Goal: Task Accomplishment & Management: Complete application form

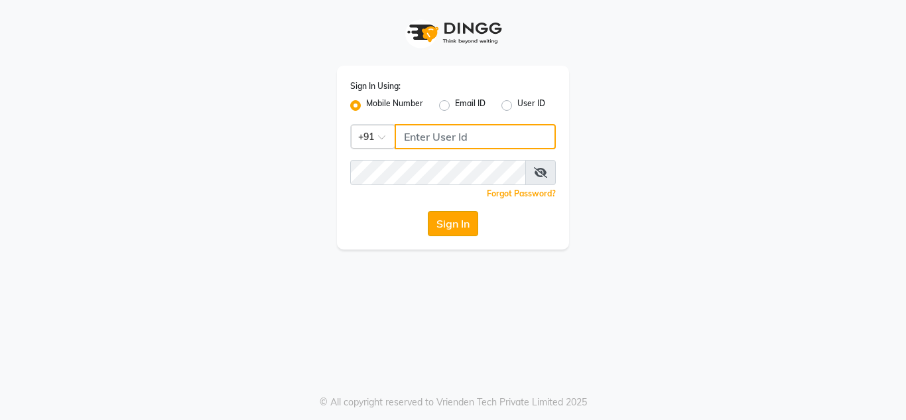
type input "8908110000"
click at [456, 223] on button "Sign In" at bounding box center [453, 223] width 50 height 25
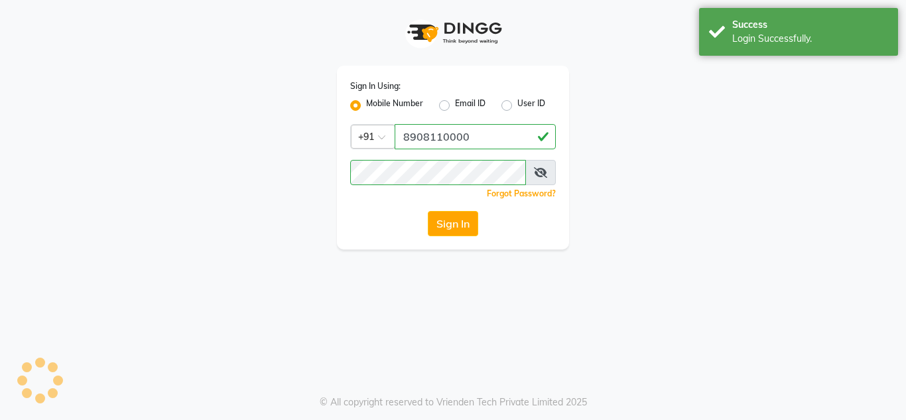
click at [458, 223] on button "Sign In" at bounding box center [453, 223] width 50 height 25
click at [463, 221] on button "Sign In" at bounding box center [453, 223] width 50 height 25
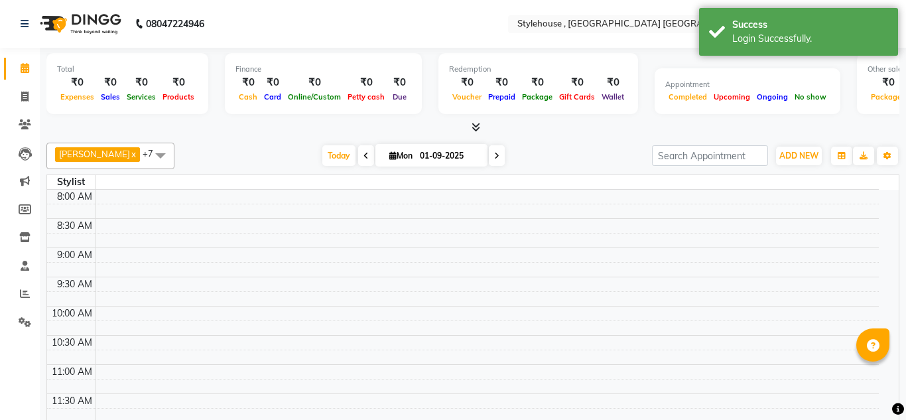
select select "en"
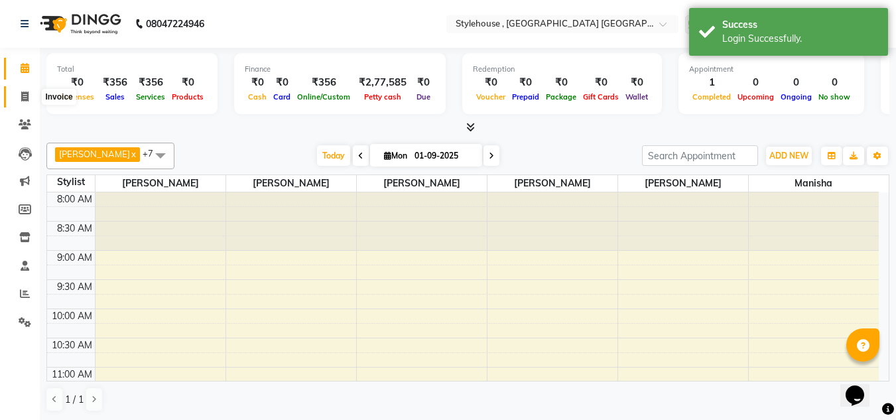
click at [29, 95] on icon at bounding box center [24, 96] width 7 height 10
select select "7793"
select select "service"
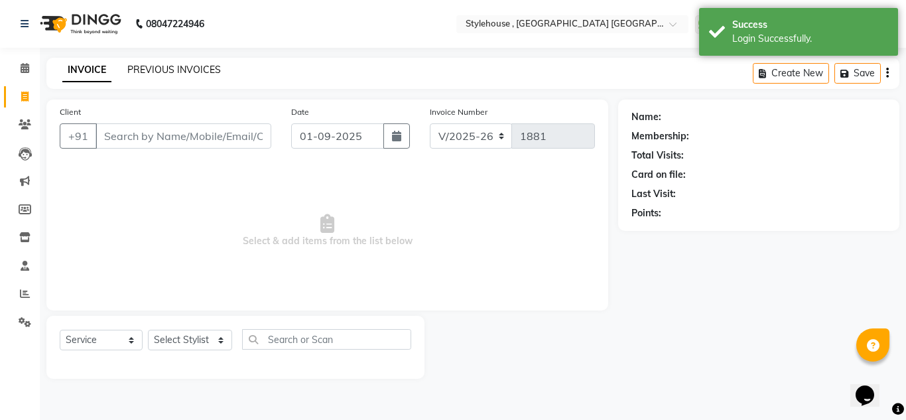
click at [184, 68] on link "PREVIOUS INVOICES" at bounding box center [173, 70] width 93 height 12
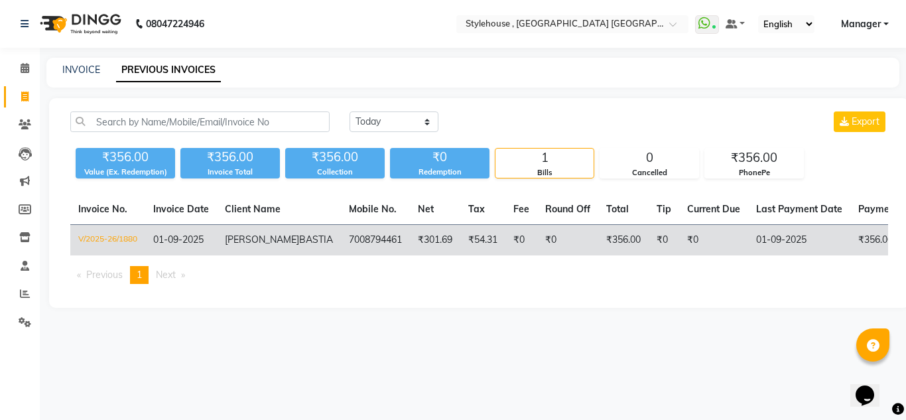
click at [241, 241] on span "[PERSON_NAME]" at bounding box center [262, 239] width 74 height 12
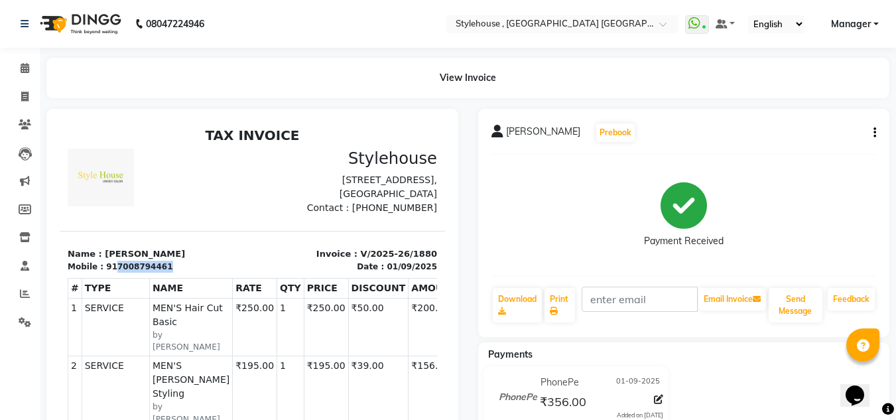
drag, startPoint x: 109, startPoint y: 280, endPoint x: 174, endPoint y: 280, distance: 65.0
click at [174, 272] on div "Mobile : 917008794461" at bounding box center [156, 267] width 177 height 12
copy div "7008794461"
click at [194, 272] on div "Mobile : 917008794461" at bounding box center [156, 267] width 177 height 12
drag, startPoint x: 108, startPoint y: 281, endPoint x: 175, endPoint y: 281, distance: 67.0
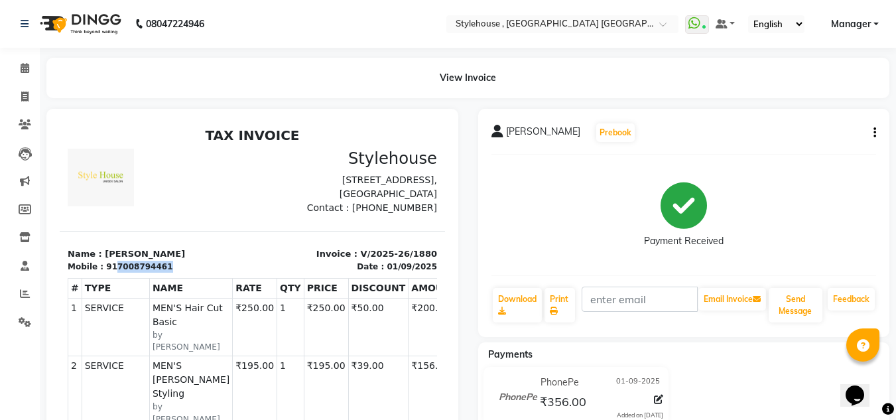
click at [175, 272] on div "Mobile : 917008794461" at bounding box center [156, 267] width 177 height 12
copy div "7008794461"
click at [25, 97] on icon at bounding box center [24, 96] width 7 height 10
select select "7793"
select select "service"
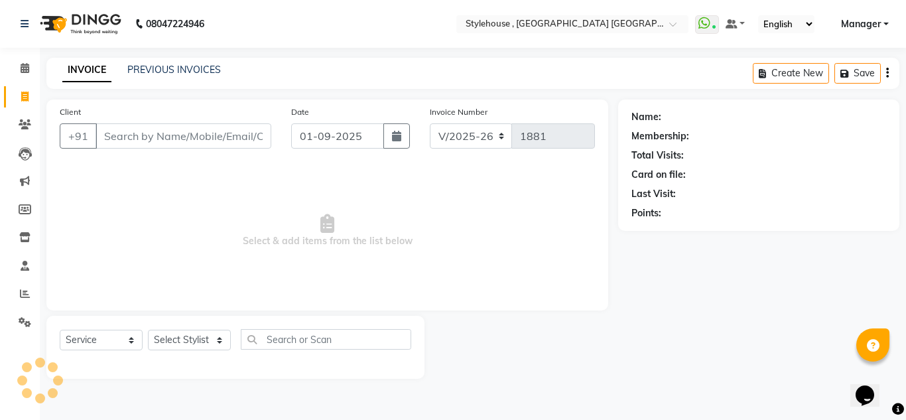
click at [140, 134] on input "Client" at bounding box center [183, 135] width 176 height 25
click at [177, 347] on select "Select Stylist" at bounding box center [189, 339] width 83 height 21
click at [183, 338] on select "Select Stylist" at bounding box center [189, 339] width 83 height 21
click at [186, 336] on select "Select Stylist" at bounding box center [189, 339] width 83 height 21
click at [187, 333] on select "Select Stylist" at bounding box center [189, 339] width 83 height 21
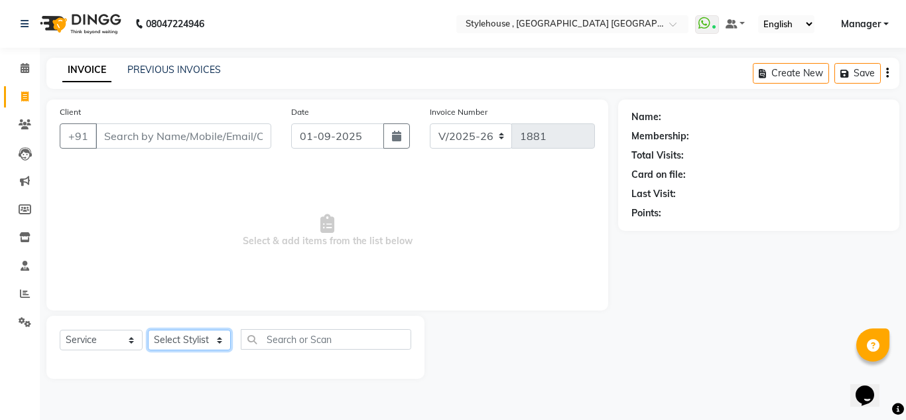
click at [187, 333] on select "Select Stylist" at bounding box center [189, 339] width 83 height 21
select select "69893"
click at [148, 329] on select "Select Stylist ANIL BARIK ANIRUDH SAHOO JYOTIRANJAN BARIK KANHA KISALAY MAMMA M…" at bounding box center [190, 339] width 84 height 21
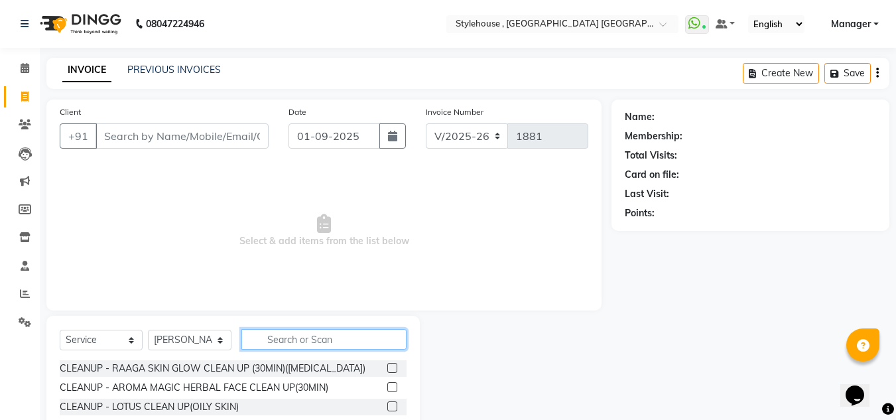
click at [291, 342] on input "text" at bounding box center [323, 339] width 165 height 21
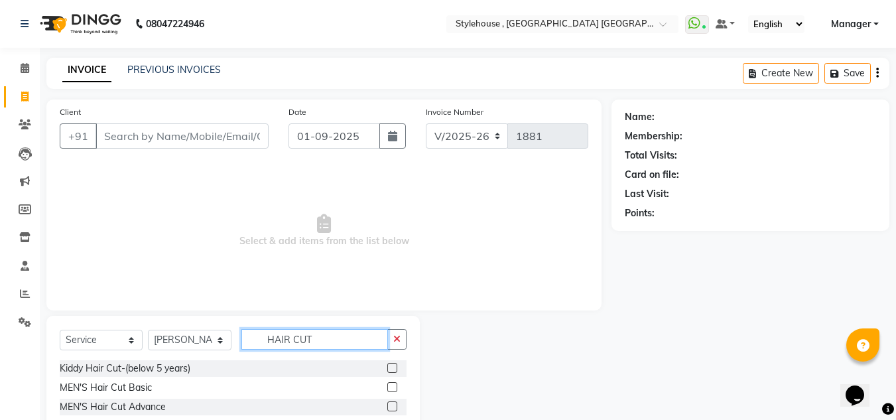
type input "HAIR CUT"
click at [387, 387] on label at bounding box center [392, 387] width 10 height 10
click at [387, 387] on input "checkbox" at bounding box center [391, 387] width 9 height 9
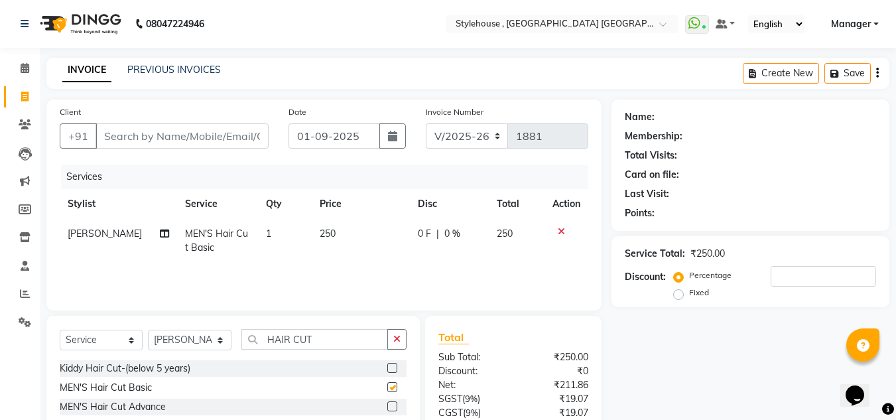
checkbox input "false"
click at [398, 340] on icon "button" at bounding box center [396, 338] width 7 height 9
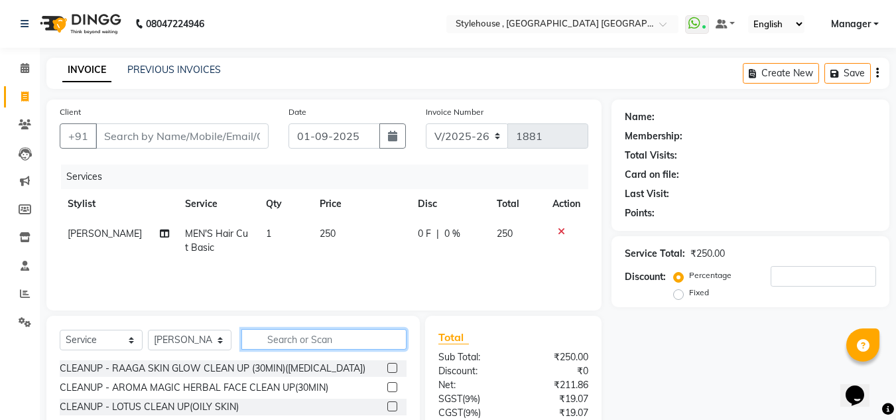
click at [345, 340] on input "text" at bounding box center [323, 339] width 165 height 21
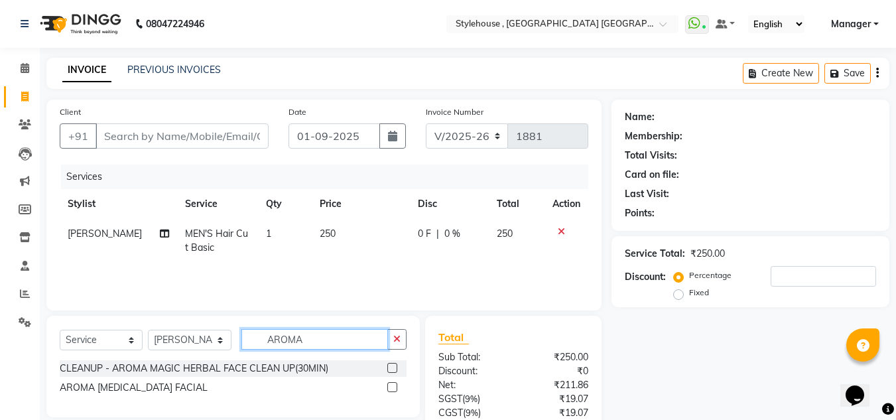
type input "AROMA"
click at [390, 364] on label at bounding box center [392, 368] width 10 height 10
click at [390, 364] on input "checkbox" at bounding box center [391, 368] width 9 height 9
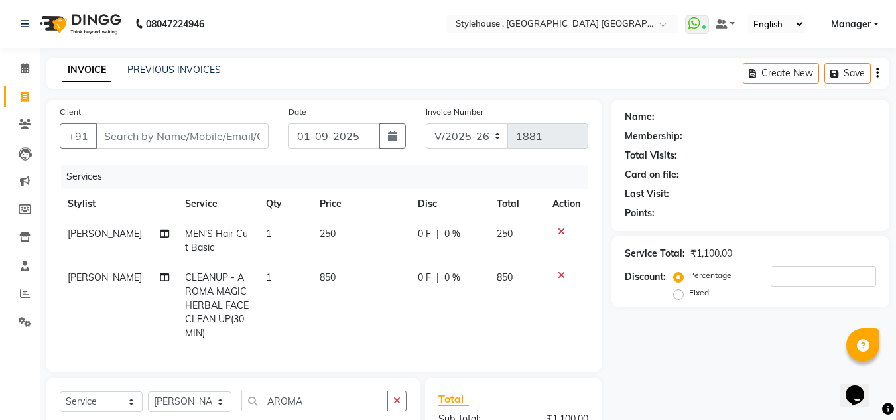
checkbox input "false"
click at [147, 140] on input "Client" at bounding box center [181, 135] width 173 height 25
type input "9"
type input "0"
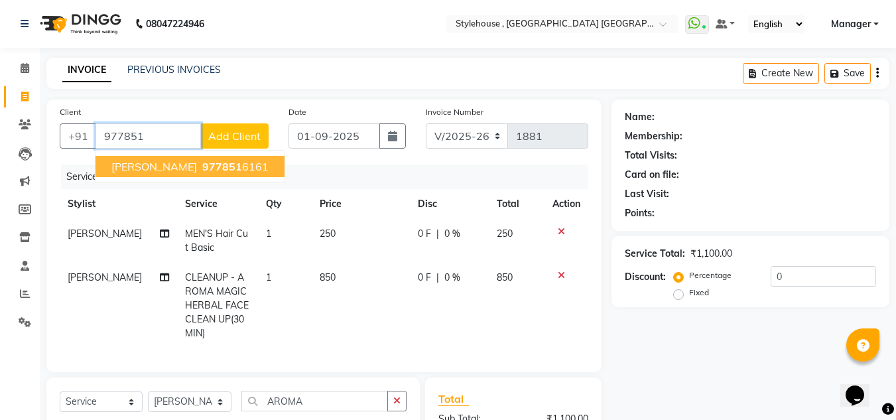
click at [152, 162] on span "BASANTA SAHOO" at bounding box center [154, 166] width 86 height 13
type input "9778516161"
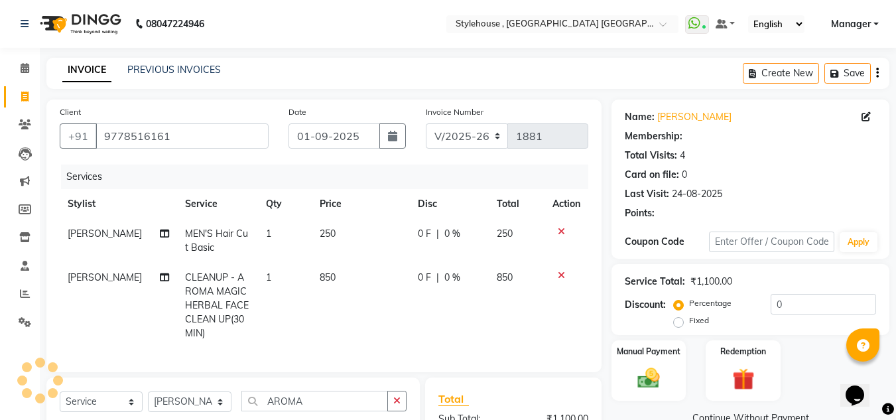
select select "1: Object"
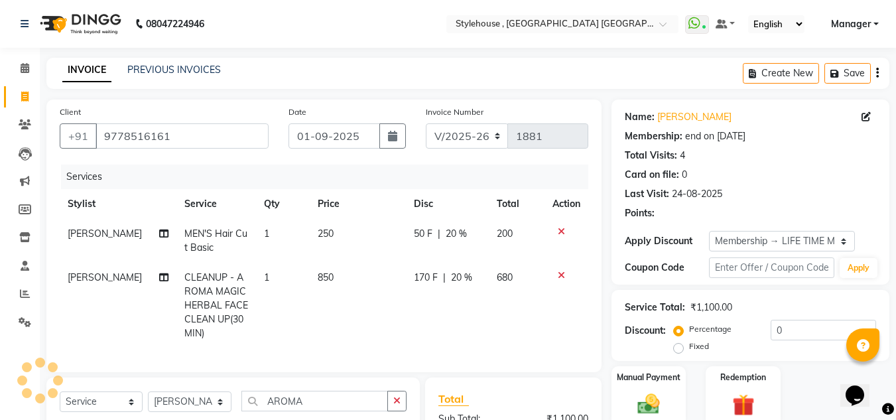
type input "20"
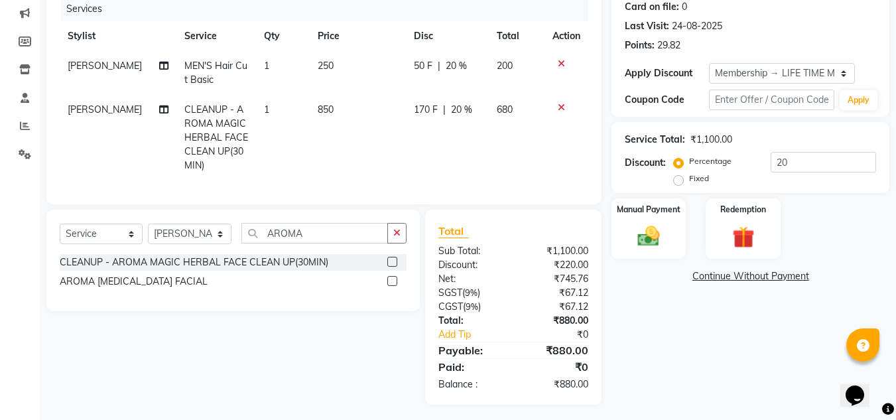
scroll to position [182, 0]
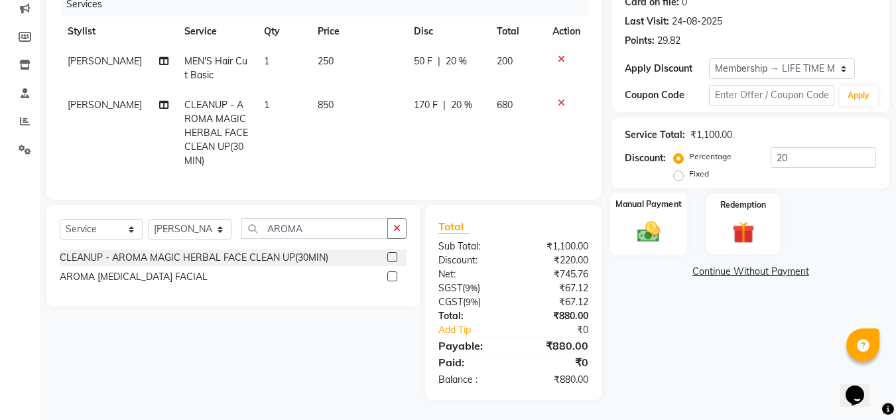
click at [640, 218] on img at bounding box center [648, 231] width 37 height 27
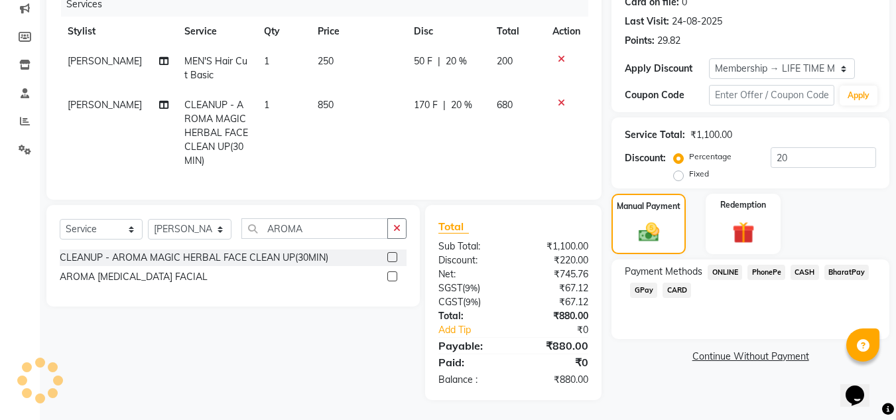
click at [678, 282] on span "CARD" at bounding box center [676, 289] width 29 height 15
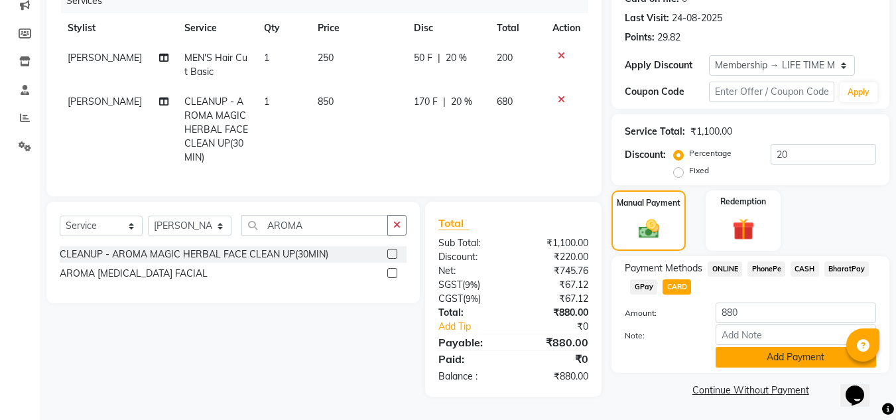
click at [767, 349] on button "Add Payment" at bounding box center [795, 357] width 160 height 21
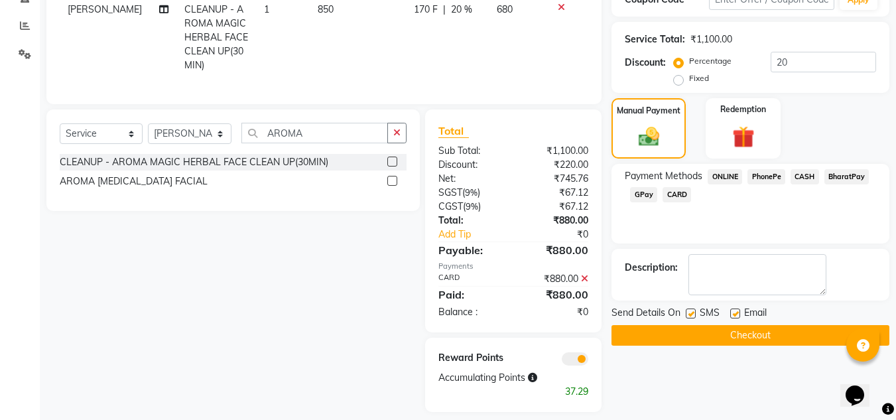
scroll to position [290, 0]
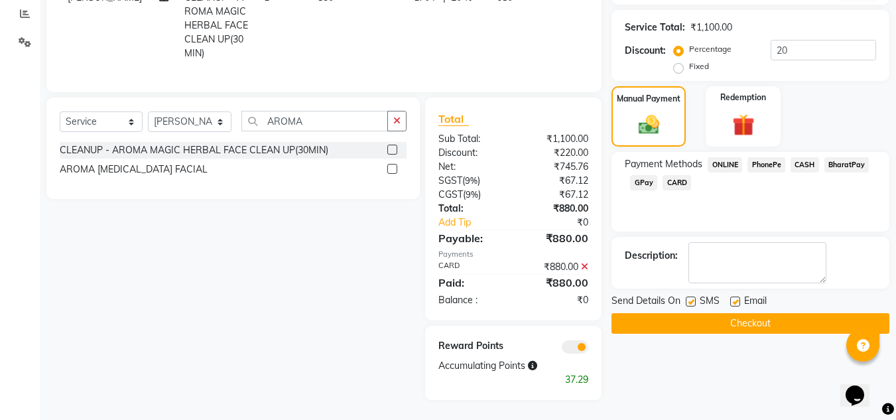
click at [739, 315] on button "Checkout" at bounding box center [750, 323] width 278 height 21
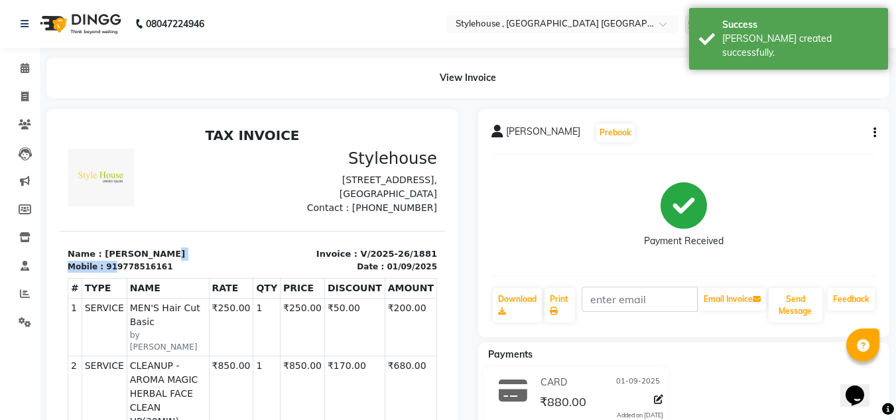
drag, startPoint x: 109, startPoint y: 280, endPoint x: 166, endPoint y: 271, distance: 57.1
click at [166, 271] on div "Name : BASANTA SAHOO Mobile : 919778516161" at bounding box center [156, 259] width 193 height 25
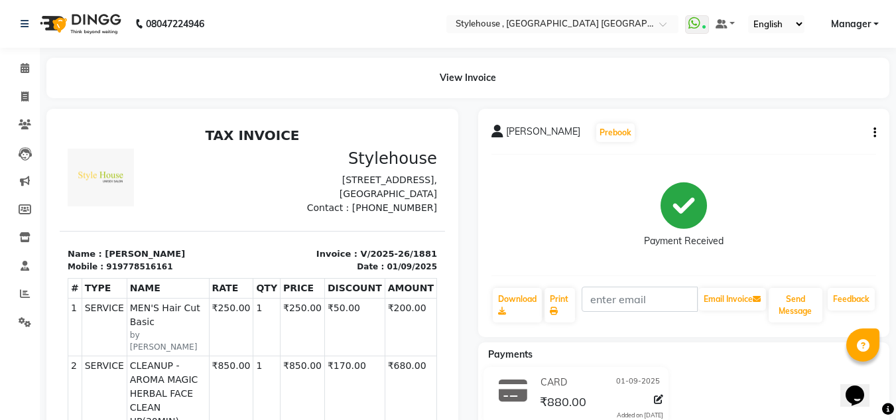
click at [180, 272] on div "Mobile : 919778516161" at bounding box center [156, 267] width 177 height 12
drag, startPoint x: 110, startPoint y: 281, endPoint x: 187, endPoint y: 272, distance: 77.5
click at [187, 272] on div "Name : BASANTA SAHOO Mobile : 919778516161" at bounding box center [156, 259] width 193 height 25
click at [152, 272] on div "919778516161" at bounding box center [139, 267] width 66 height 12
drag, startPoint x: 109, startPoint y: 281, endPoint x: 178, endPoint y: 279, distance: 69.0
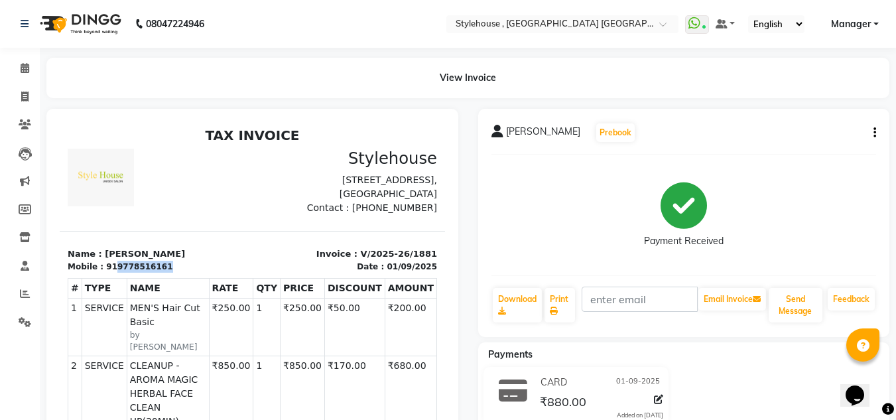
click at [177, 272] on div "Mobile : 919778516161" at bounding box center [156, 267] width 177 height 12
copy div "9778516161"
click at [29, 94] on span at bounding box center [24, 96] width 23 height 15
select select "service"
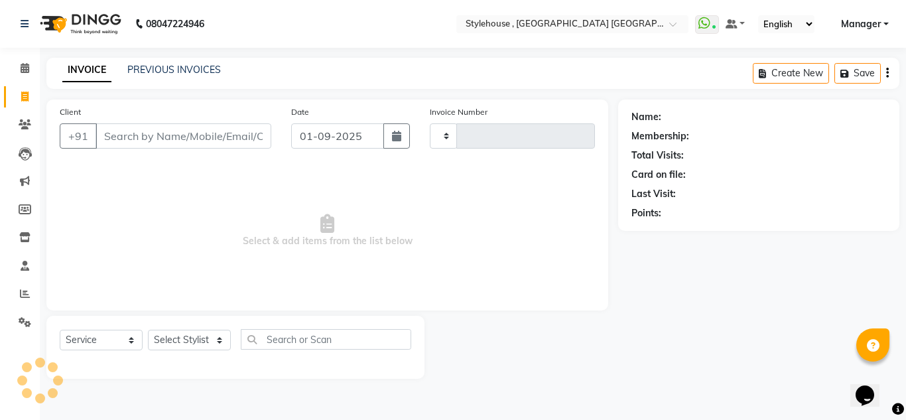
type input "1882"
select select "7793"
click at [119, 140] on input "Client" at bounding box center [183, 135] width 176 height 25
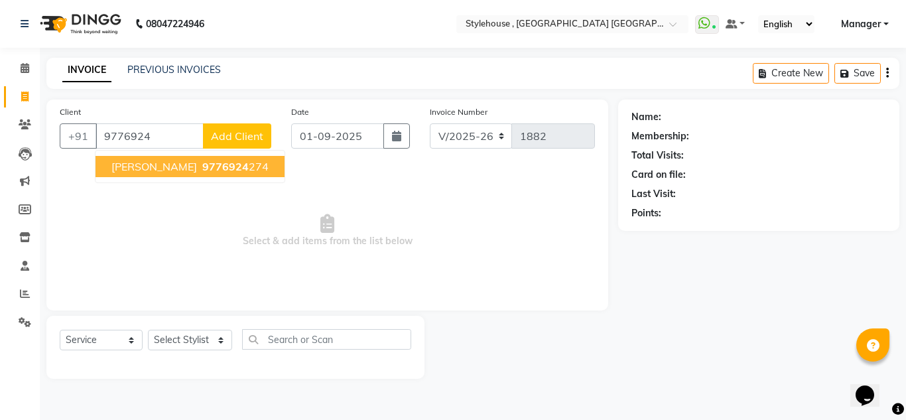
click at [155, 169] on span "Chinmay Mohanty" at bounding box center [154, 166] width 86 height 13
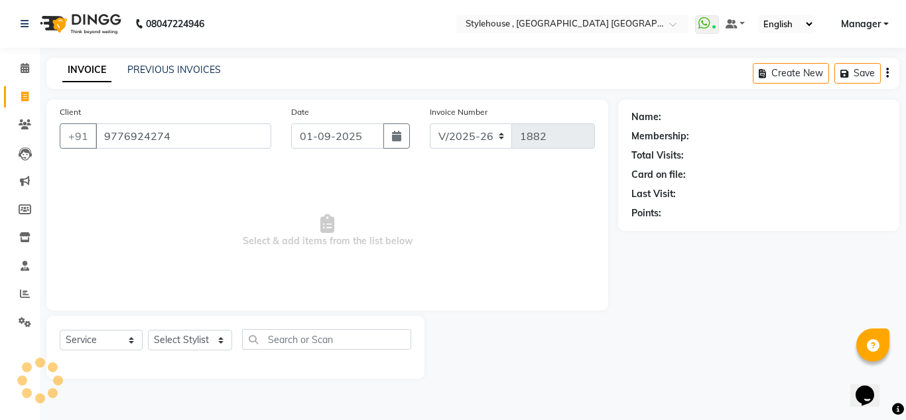
type input "9776924274"
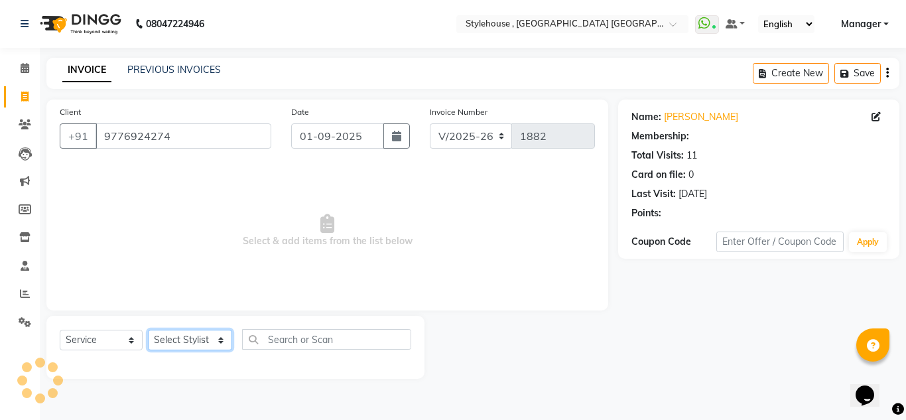
click at [186, 336] on select "Select Stylist ANIL BARIK ANIRUDH SAHOO JYOTIRANJAN BARIK KANHA KISALAY MAMMA M…" at bounding box center [190, 339] width 84 height 21
select select "1: Object"
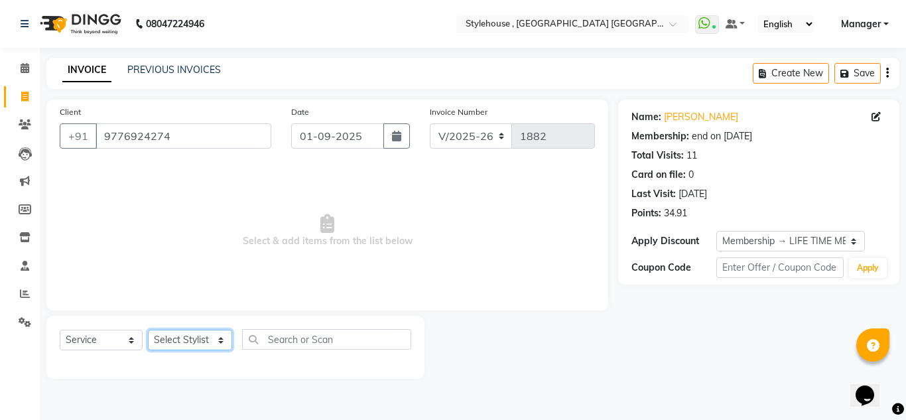
select select "69900"
click at [148, 329] on select "Select Stylist ANIL BARIK ANIRUDH SAHOO JYOTIRANJAN BARIK KANHA KISALAY MAMMA M…" at bounding box center [190, 339] width 84 height 21
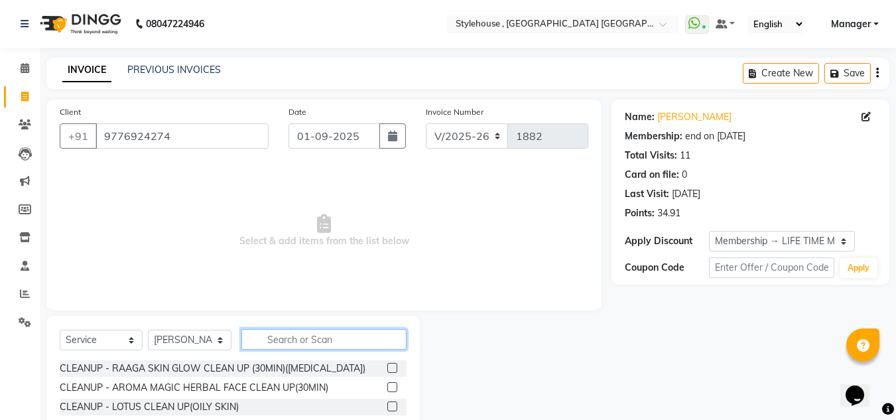
click at [281, 341] on input "text" at bounding box center [323, 339] width 165 height 21
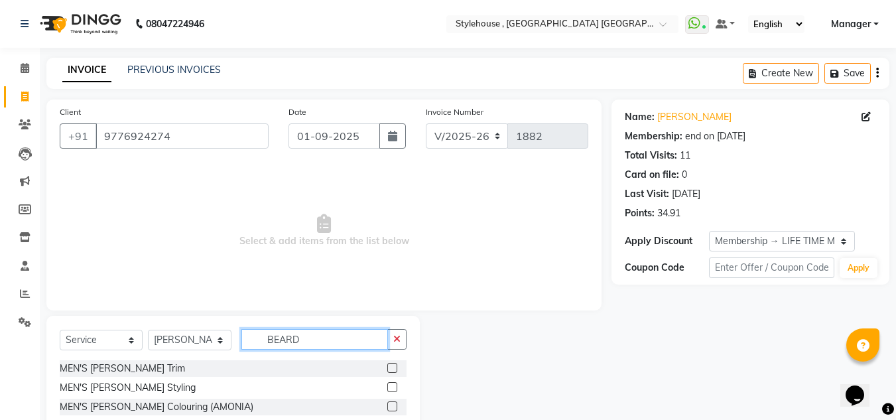
type input "BEARD"
click at [385, 388] on div "MEN'S Beard Styling" at bounding box center [233, 387] width 347 height 17
click at [391, 384] on label at bounding box center [392, 387] width 10 height 10
click at [391, 384] on input "checkbox" at bounding box center [391, 387] width 9 height 9
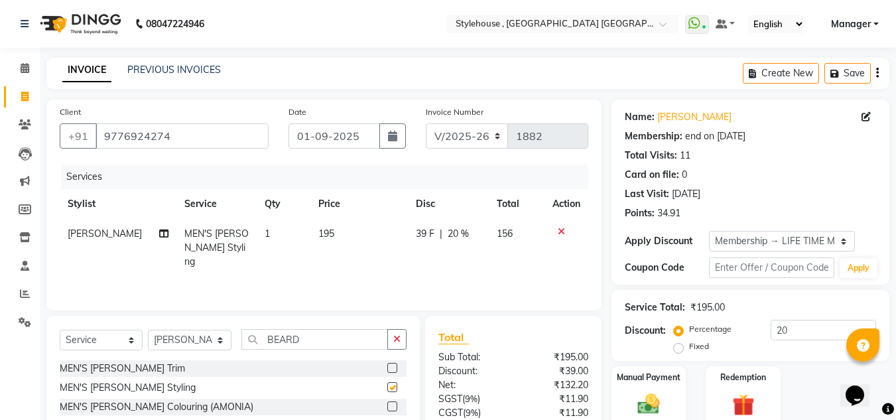
checkbox input "false"
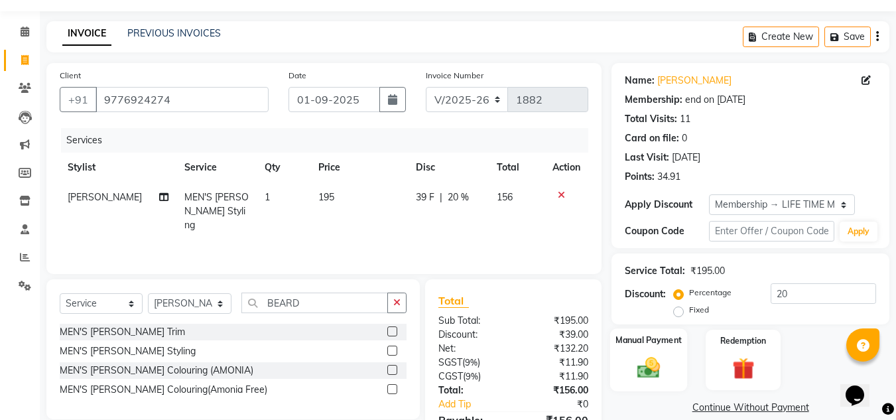
scroll to position [66, 0]
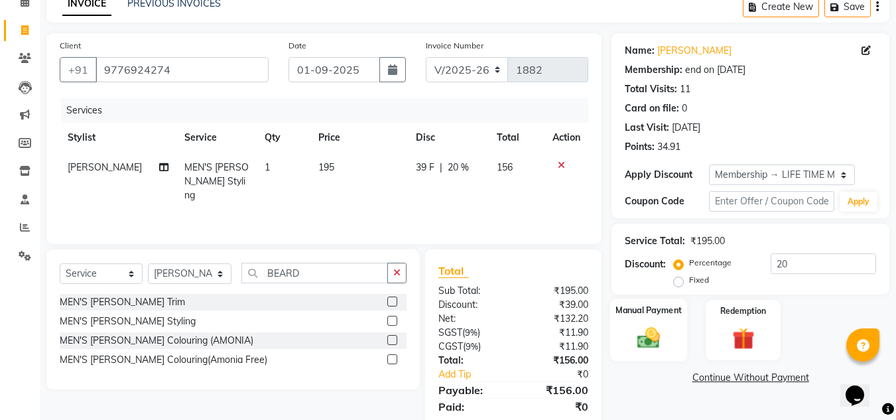
click at [637, 339] on img at bounding box center [648, 337] width 37 height 27
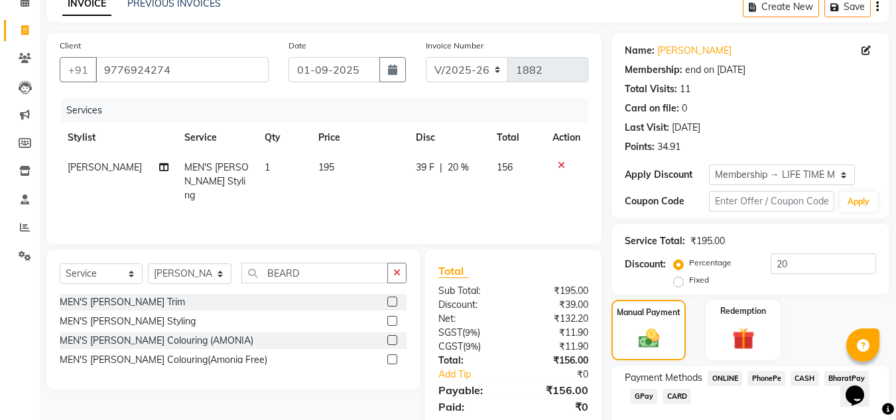
click at [763, 377] on span "PhonePe" at bounding box center [766, 378] width 38 height 15
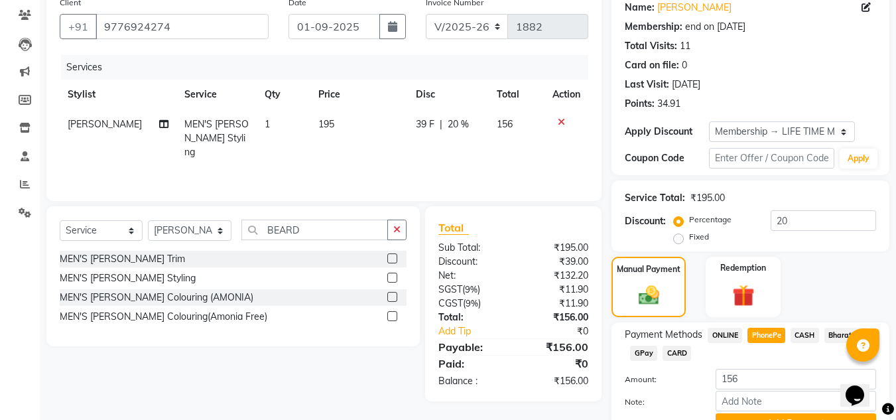
scroll to position [133, 0]
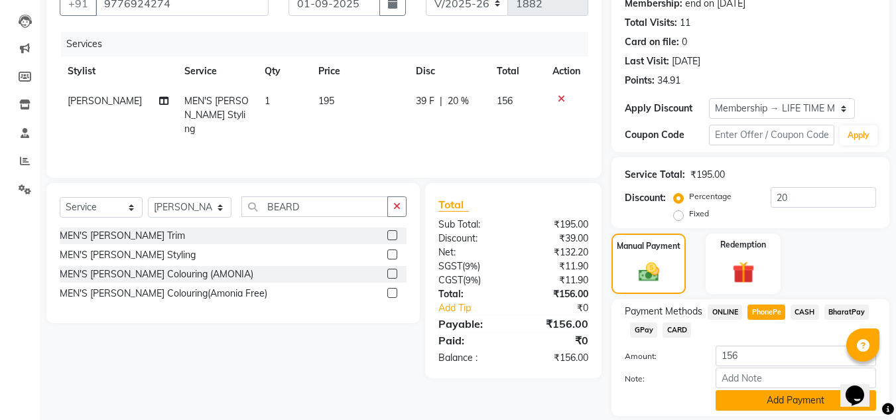
click at [763, 396] on button "Add Payment" at bounding box center [795, 400] width 160 height 21
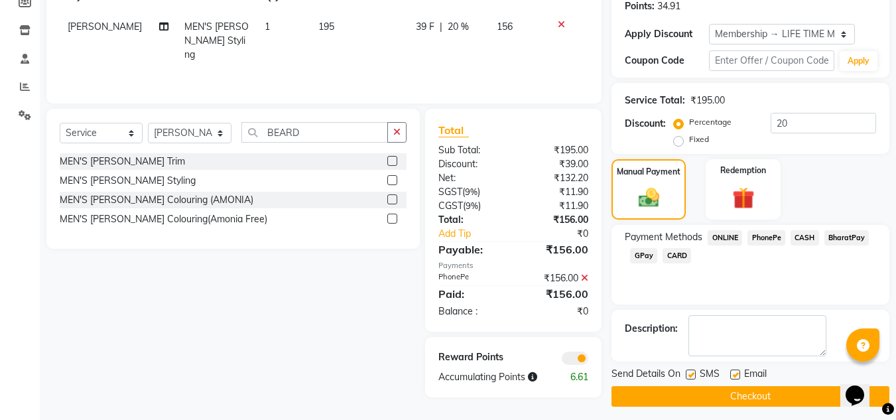
scroll to position [213, 0]
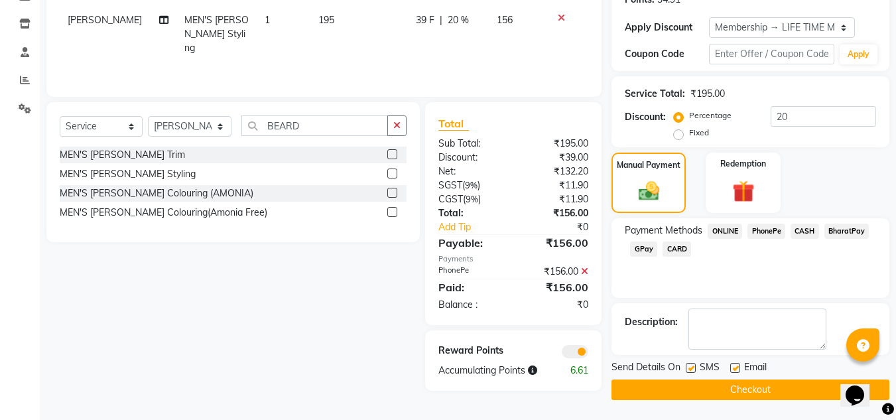
click at [718, 388] on button "Checkout" at bounding box center [750, 389] width 278 height 21
